Goal: Task Accomplishment & Management: Manage account settings

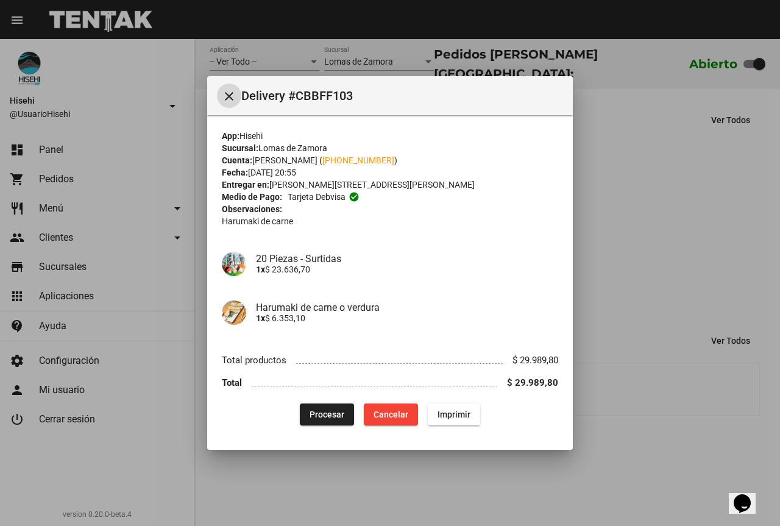
click at [334, 417] on span "Procesar" at bounding box center [326, 414] width 35 height 10
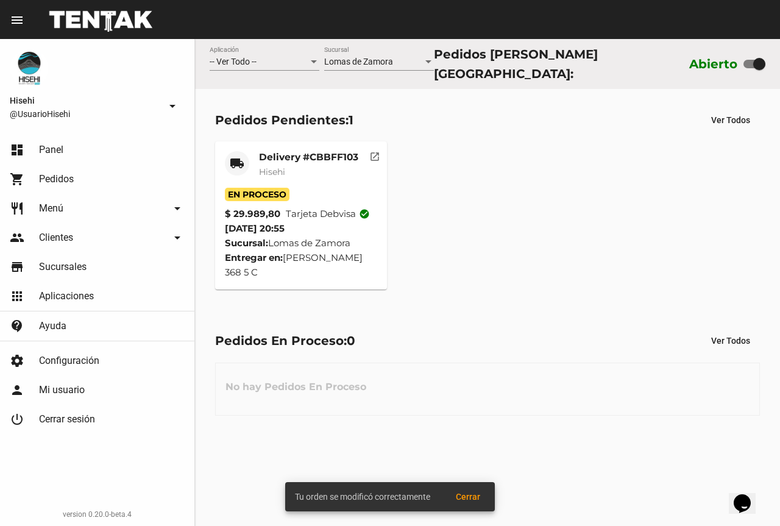
click at [297, 166] on mat-card-subtitle "Hisehi" at bounding box center [308, 172] width 99 height 12
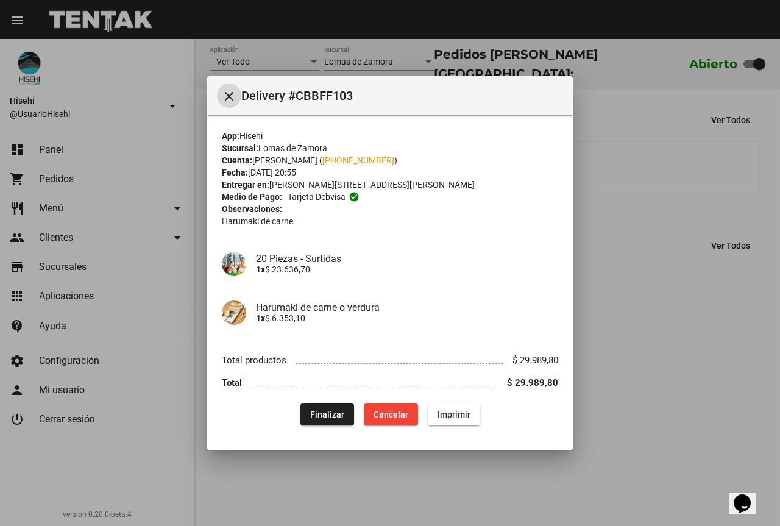
click at [397, 41] on div at bounding box center [390, 263] width 780 height 526
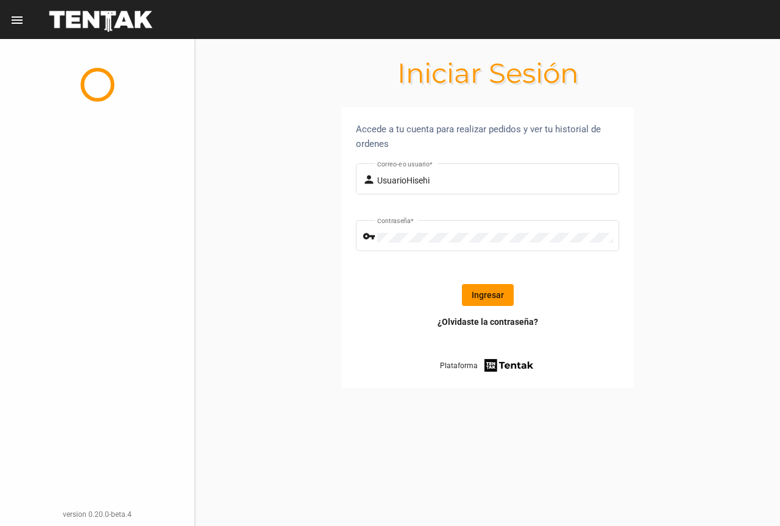
click at [475, 297] on button "Ingresar" at bounding box center [488, 295] width 52 height 22
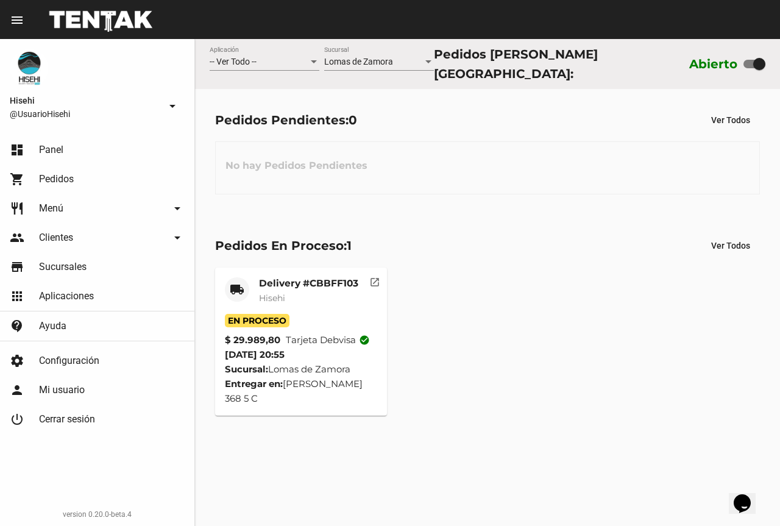
click at [290, 269] on mat-card "local_shipping Delivery #CBBFF103 Hisehi En Proceso $ 29.989,80 Tarjeta debvisa…" at bounding box center [301, 341] width 172 height 148
click at [284, 303] on div "Delivery #CBBFF103 Hisehi" at bounding box center [308, 295] width 99 height 37
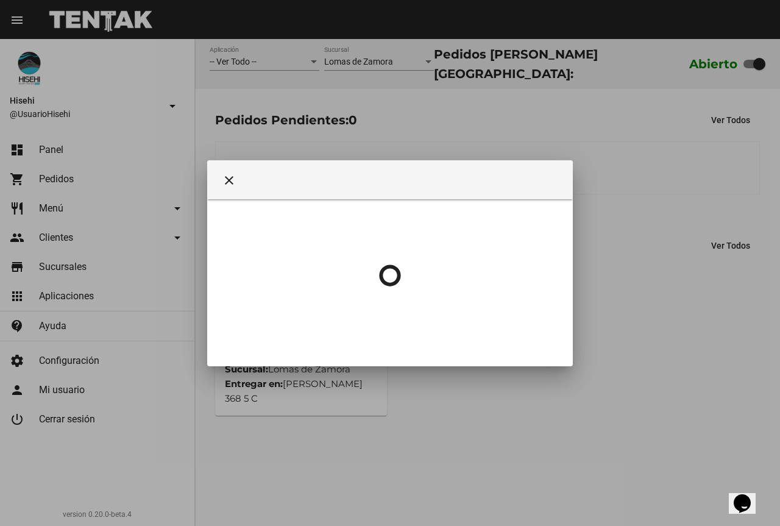
click at [284, 282] on div at bounding box center [390, 275] width 336 height 152
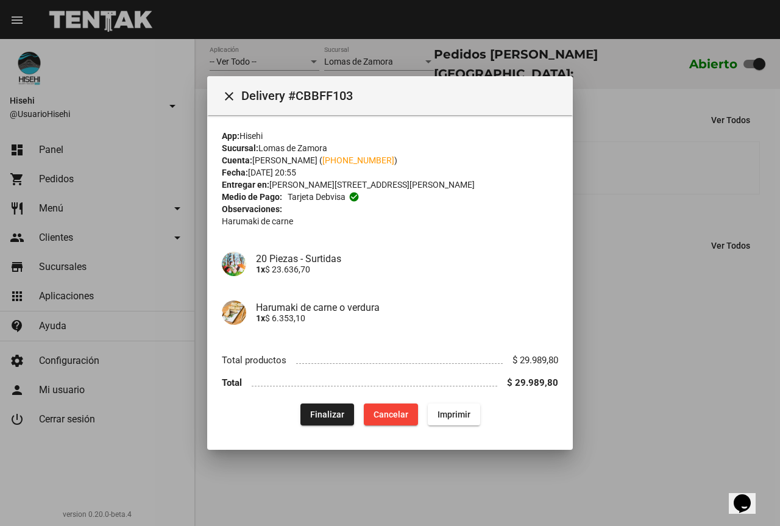
drag, startPoint x: 207, startPoint y: 93, endPoint x: 230, endPoint y: 96, distance: 23.4
click at [208, 94] on div "close Delivery #CBBFF103 App: Hisehi Sucursal: Lomas de Zamora Cuenta: Andrea T…" at bounding box center [390, 263] width 780 height 526
click at [230, 96] on mat-icon "close" at bounding box center [229, 96] width 15 height 15
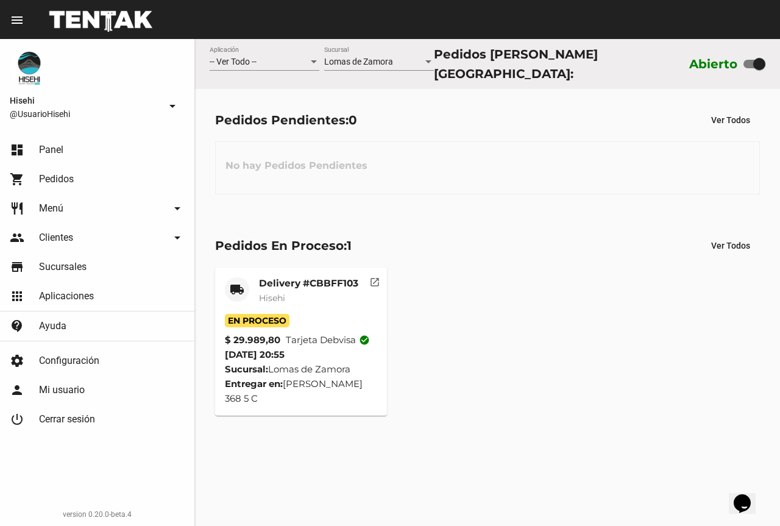
click at [288, 286] on div "Delivery #CBBFF103 Hisehi" at bounding box center [308, 295] width 99 height 37
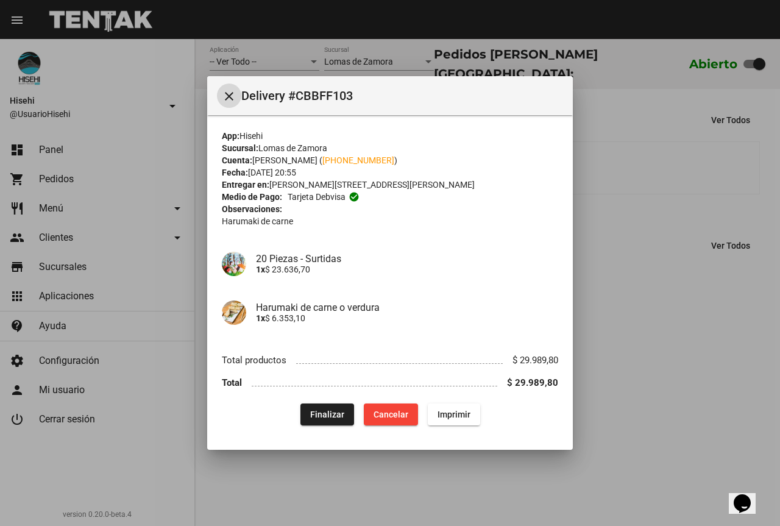
click at [641, 236] on div at bounding box center [390, 263] width 780 height 526
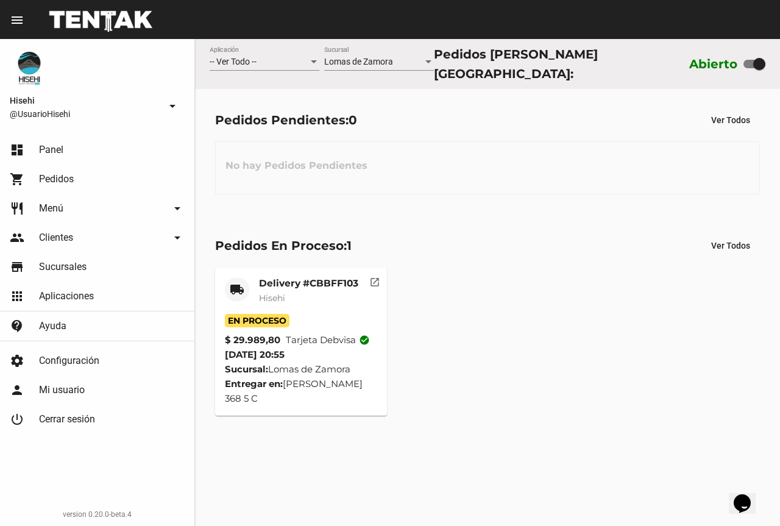
click at [255, 288] on mat-card-header "local_shipping Delivery #CBBFF103 Hisehi" at bounding box center [301, 295] width 153 height 37
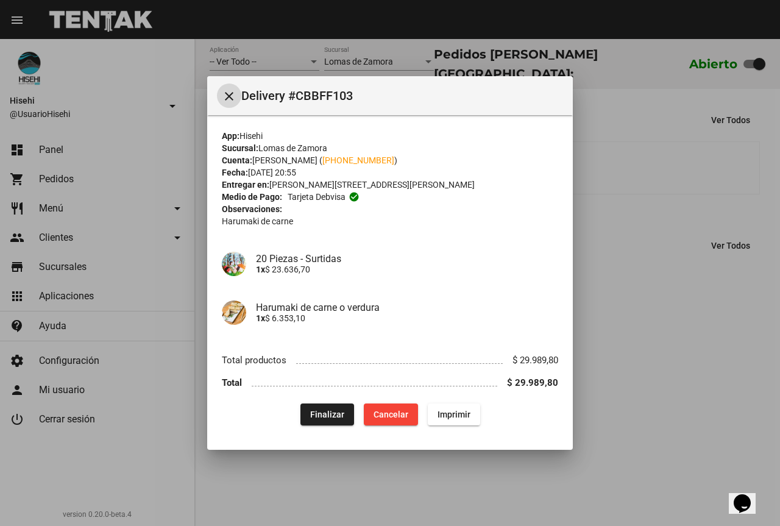
click at [319, 412] on span "Finalizar" at bounding box center [327, 414] width 34 height 10
